Goal: Subscribe to service/newsletter

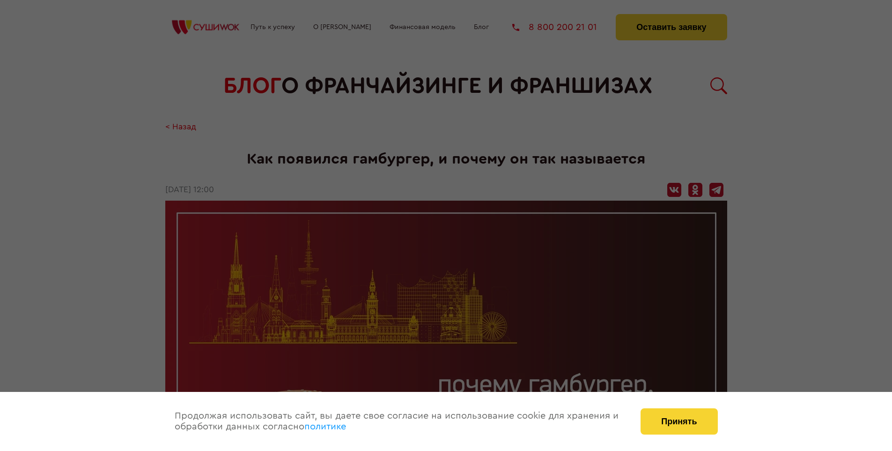
scroll to position [1246, 0]
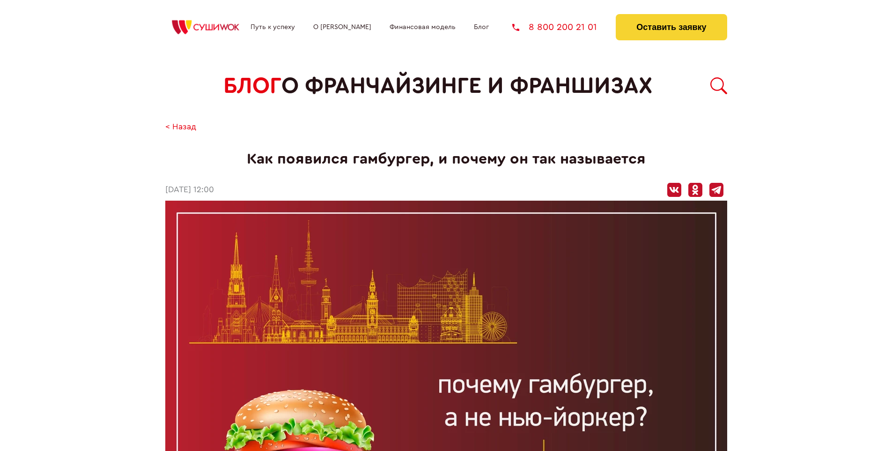
scroll to position [1246, 0]
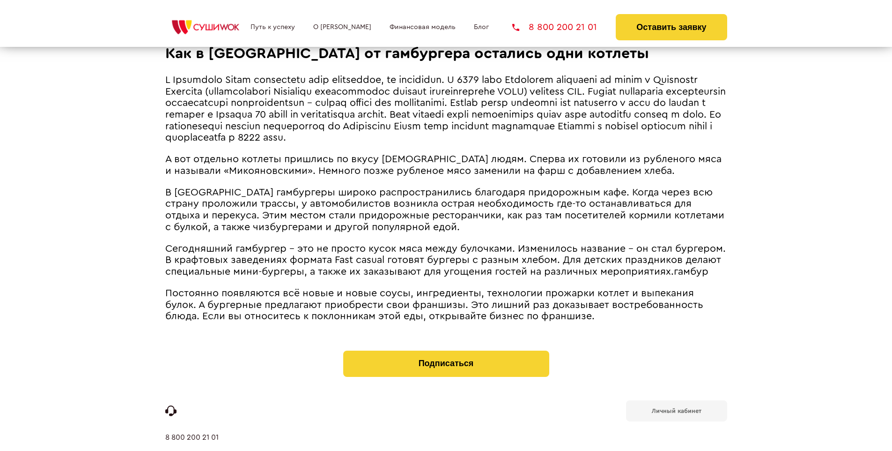
click at [676, 408] on b "Личный кабинет" at bounding box center [677, 411] width 50 height 6
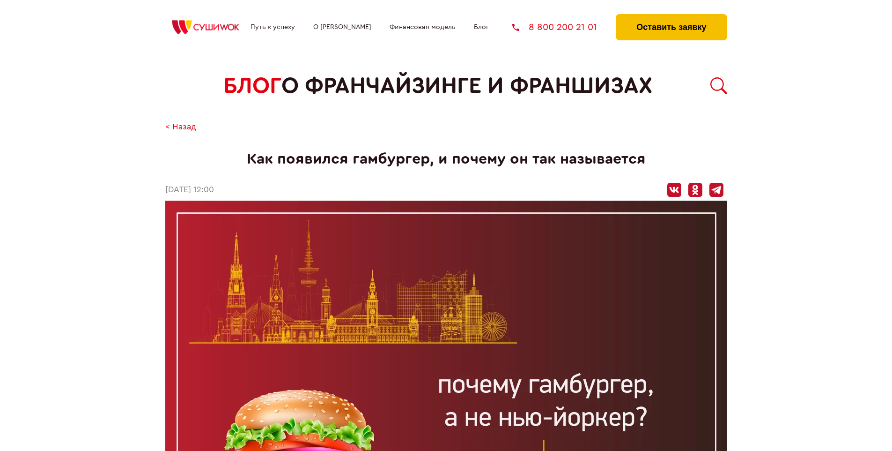
click at [671, 16] on button "Оставить заявку" at bounding box center [671, 27] width 111 height 26
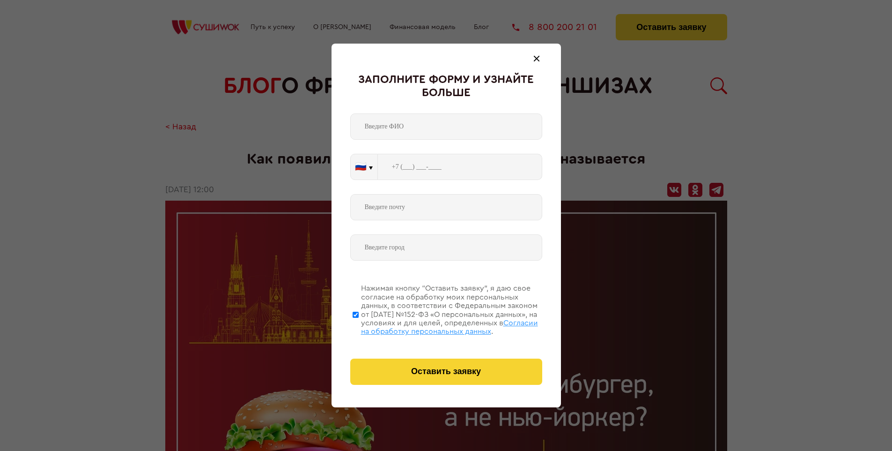
click at [434, 326] on span "Согласии на обработку персональных данных" at bounding box center [449, 327] width 177 height 16
click at [359, 326] on input "Нажимая кнопку “Оставить заявку”, я даю свое согласие на обработку моих персона…" at bounding box center [356, 314] width 6 height 75
checkbox input "false"
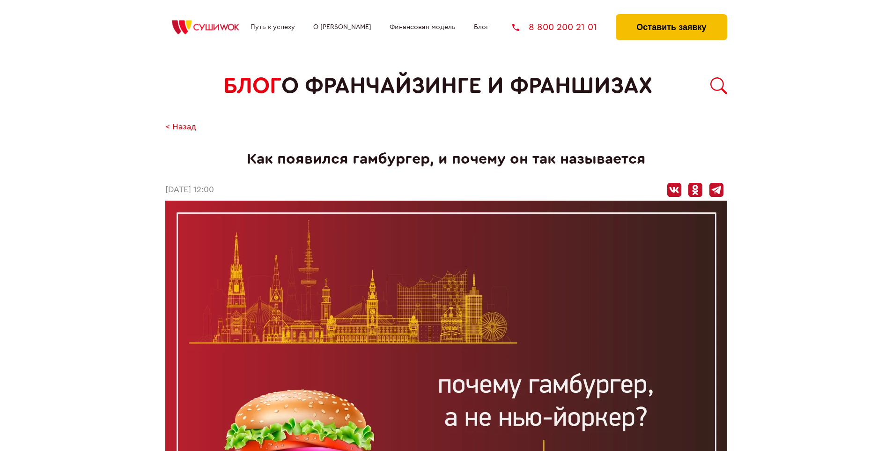
click at [671, 16] on button "Оставить заявку" at bounding box center [671, 27] width 111 height 26
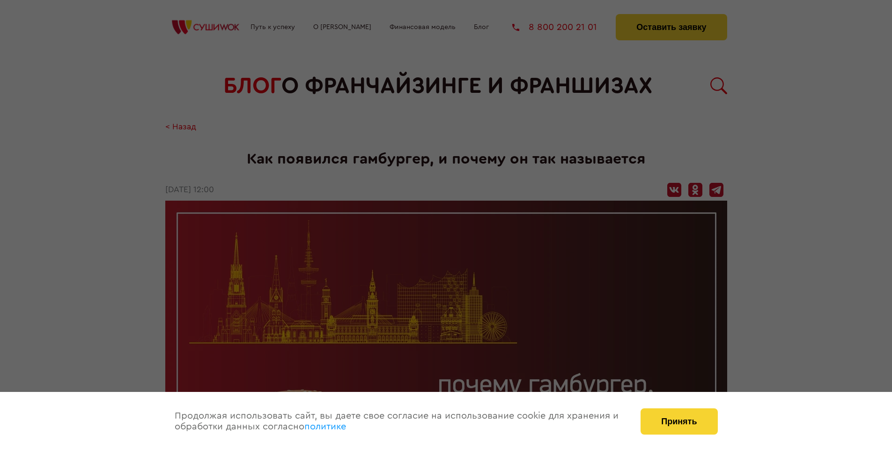
scroll to position [1246, 0]
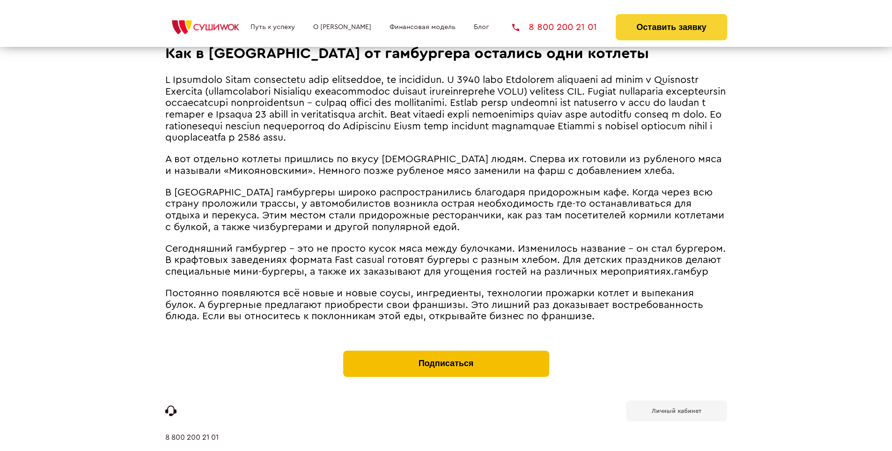
click at [446, 350] on button "Подписаться" at bounding box center [446, 363] width 206 height 26
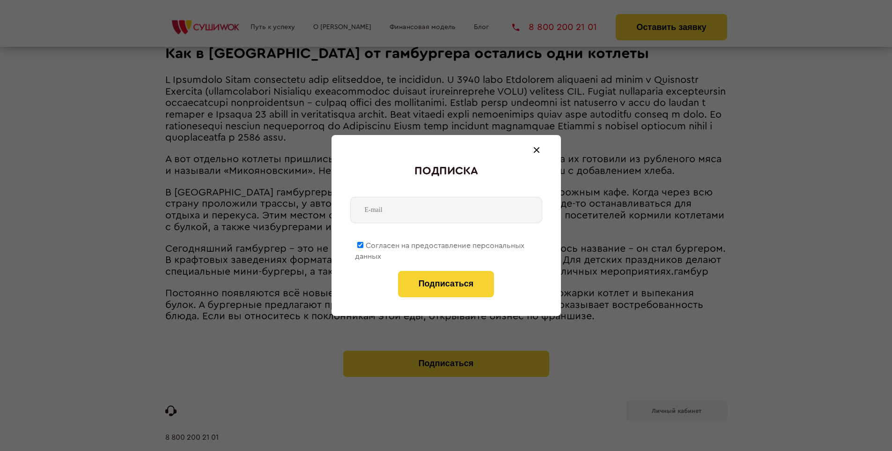
click at [440, 244] on span "Согласен на предоставление персональных данных" at bounding box center [440, 251] width 170 height 18
click at [364, 244] on input "Согласен на предоставление персональных данных" at bounding box center [360, 245] width 6 height 6
checkbox input "false"
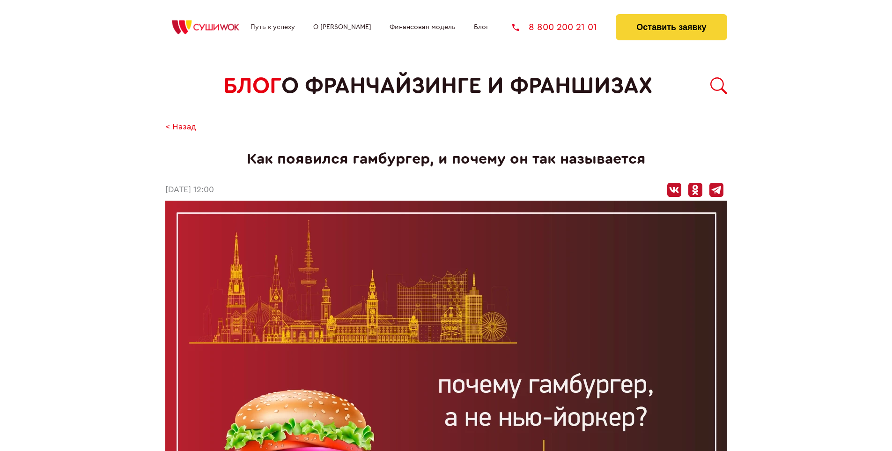
scroll to position [1246, 0]
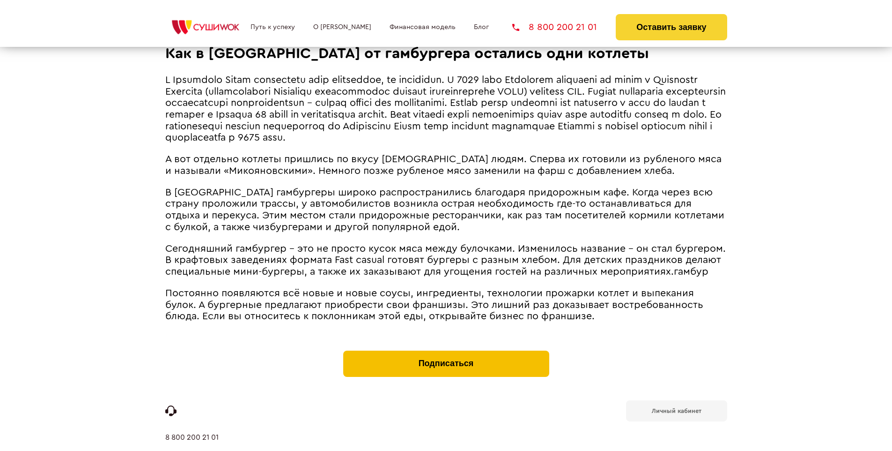
click at [446, 350] on button "Подписаться" at bounding box center [446, 363] width 206 height 26
